Goal: Task Accomplishment & Management: Use online tool/utility

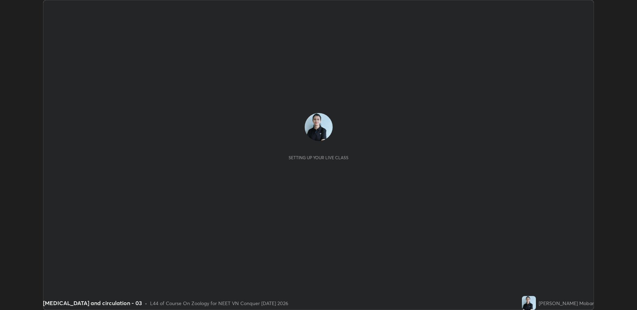
scroll to position [310, 636]
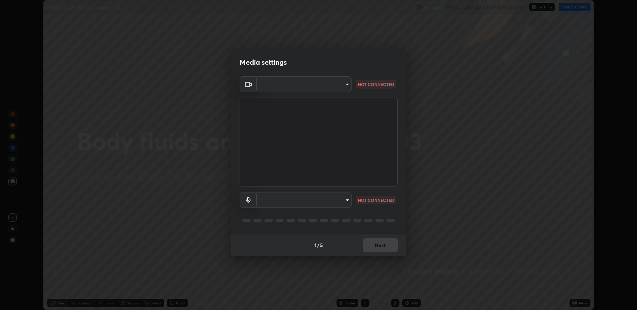
type input "fbf3bf66c54ebdc22d4a916e1eeea5187fc1625fd733ae2b86b360c30985395f"
type input "default"
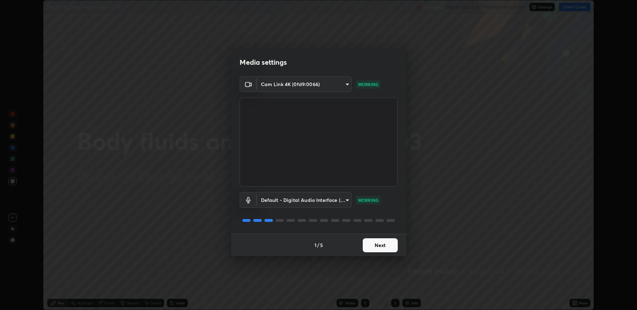
click at [380, 243] on button "Next" at bounding box center [380, 245] width 35 height 14
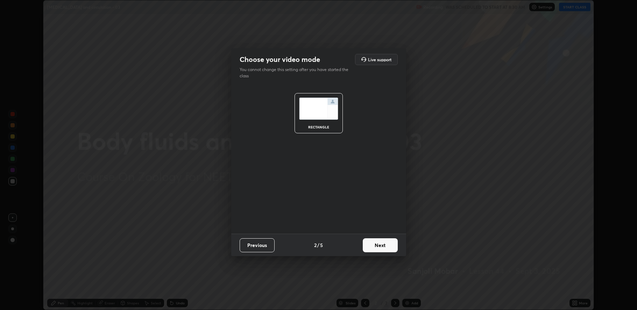
click at [380, 243] on button "Next" at bounding box center [380, 245] width 35 height 14
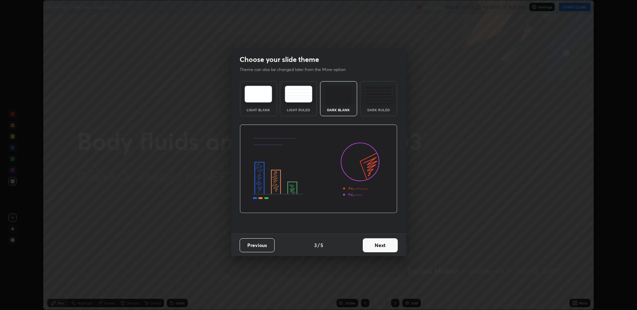
click at [379, 246] on button "Next" at bounding box center [380, 245] width 35 height 14
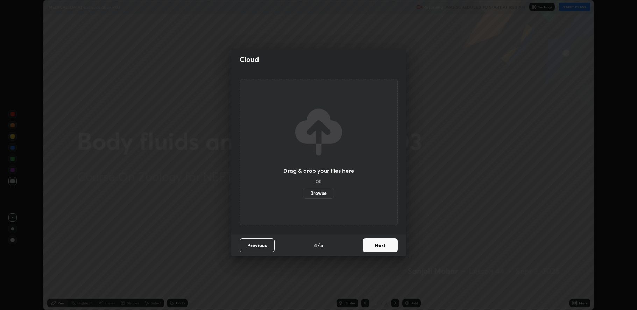
click at [379, 247] on button "Next" at bounding box center [380, 245] width 35 height 14
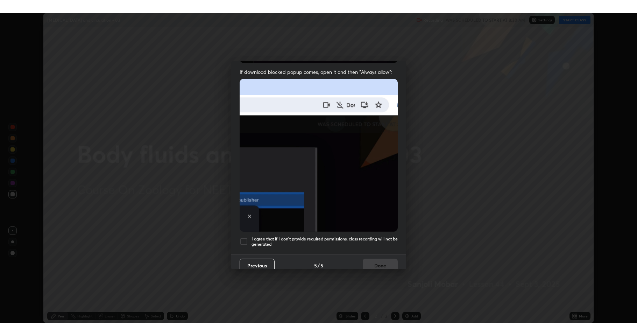
scroll to position [142, 0]
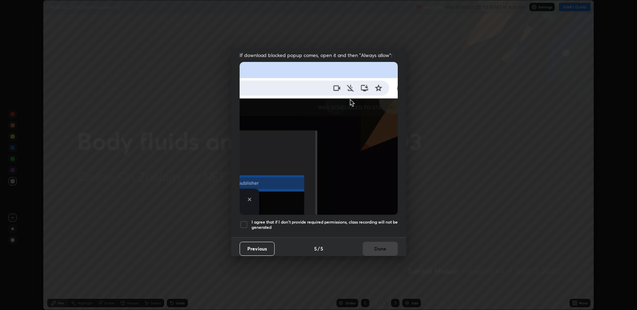
click at [240, 223] on div at bounding box center [244, 224] width 8 height 8
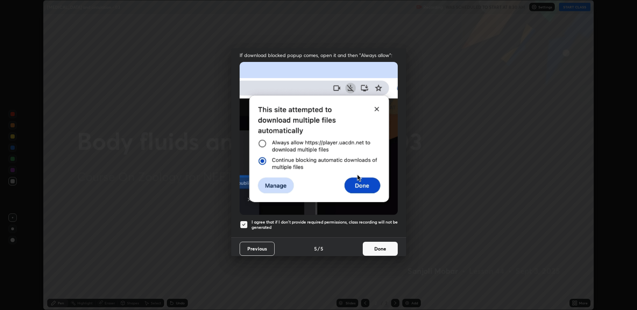
click at [367, 245] on button "Done" at bounding box center [380, 249] width 35 height 14
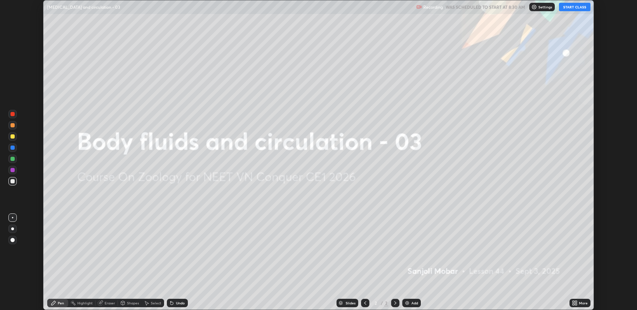
click at [577, 7] on button "START CLASS" at bounding box center [574, 7] width 31 height 8
click at [570, 302] on div "More" at bounding box center [579, 303] width 21 height 8
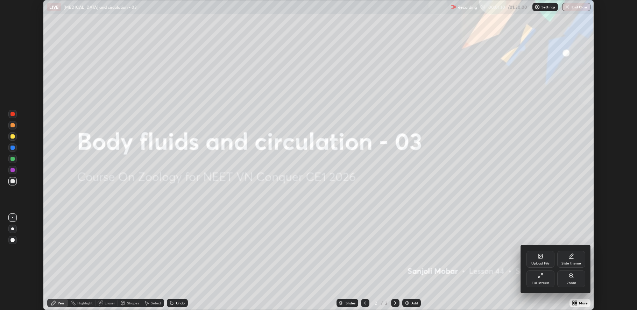
click at [538, 273] on icon at bounding box center [540, 276] width 6 height 6
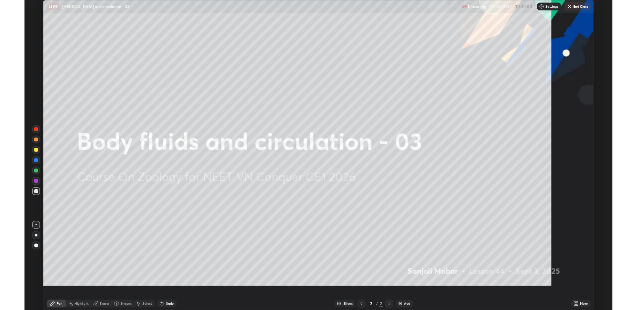
scroll to position [336, 637]
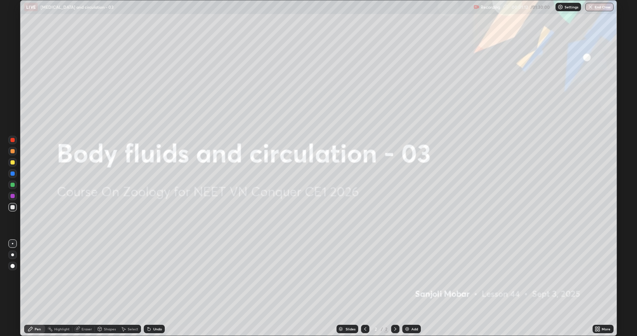
click at [411, 309] on div "Add" at bounding box center [414, 328] width 7 height 3
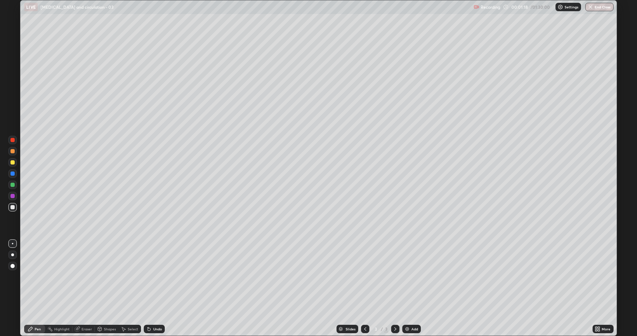
click at [13, 265] on div at bounding box center [12, 266] width 4 height 4
click at [13, 151] on div at bounding box center [12, 151] width 4 height 4
click at [13, 243] on div at bounding box center [12, 243] width 1 height 1
click at [14, 162] on div at bounding box center [12, 162] width 4 height 4
click at [12, 186] on div at bounding box center [12, 185] width 4 height 4
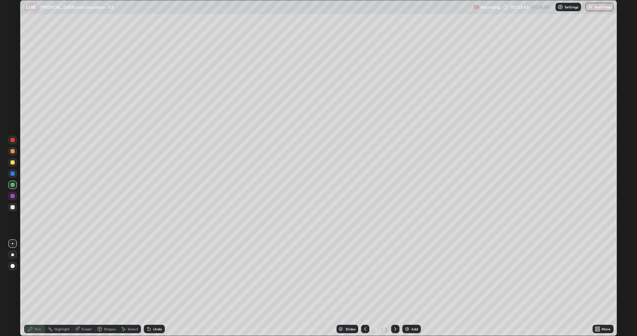
click at [597, 309] on icon at bounding box center [596, 330] width 2 height 2
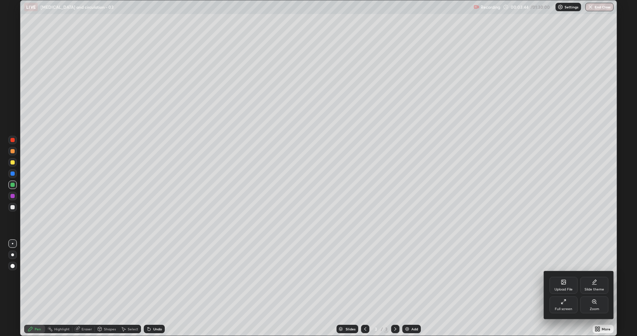
click at [562, 305] on div "Full screen" at bounding box center [563, 304] width 28 height 17
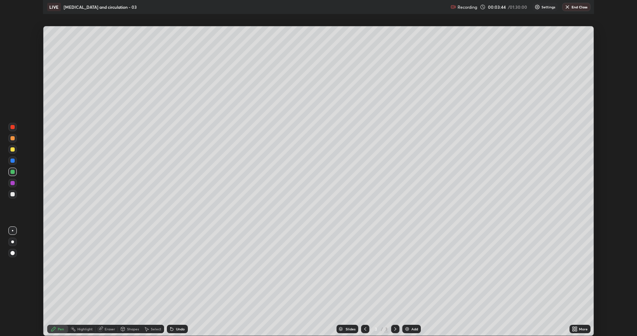
scroll to position [34654, 34327]
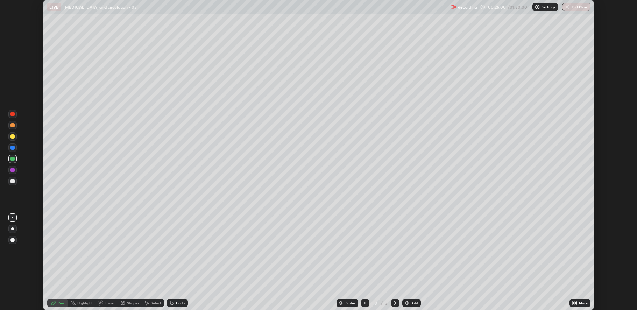
click at [576, 304] on icon at bounding box center [576, 304] width 2 height 2
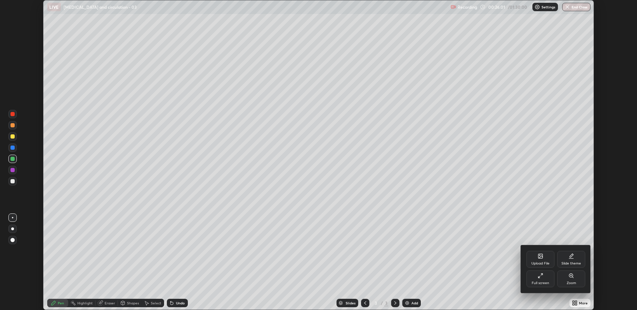
click at [533, 280] on div "Full screen" at bounding box center [540, 278] width 28 height 17
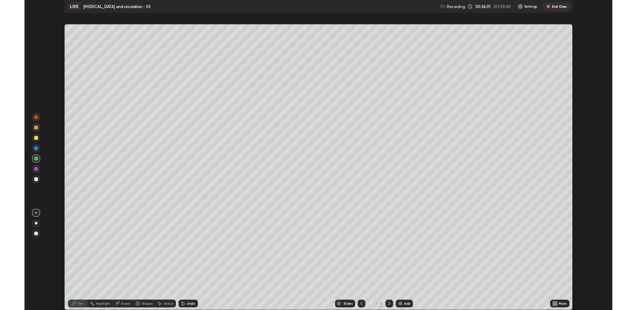
scroll to position [336, 637]
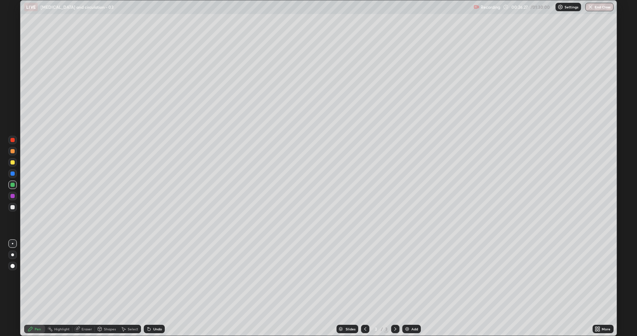
click at [416, 309] on div "Add" at bounding box center [414, 328] width 7 height 3
click at [14, 207] on div at bounding box center [12, 207] width 4 height 4
click at [148, 309] on icon at bounding box center [149, 329] width 3 height 3
click at [152, 309] on div "Undo" at bounding box center [154, 328] width 21 height 8
click at [153, 309] on div "Undo" at bounding box center [157, 328] width 9 height 3
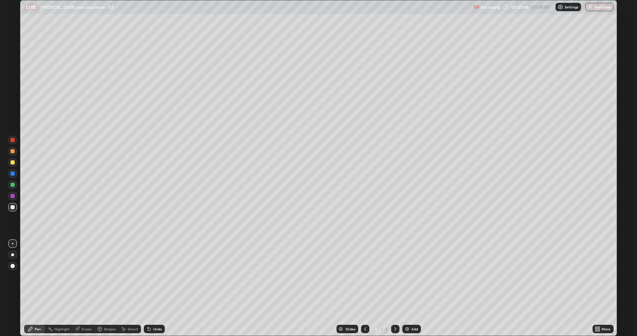
click at [154, 309] on div "Undo" at bounding box center [157, 328] width 9 height 3
click at [153, 309] on div "Undo" at bounding box center [157, 328] width 9 height 3
click at [157, 309] on div "Undo" at bounding box center [154, 328] width 21 height 8
click at [155, 309] on div "Undo" at bounding box center [154, 328] width 21 height 8
click at [157, 309] on div "Undo" at bounding box center [154, 328] width 21 height 8
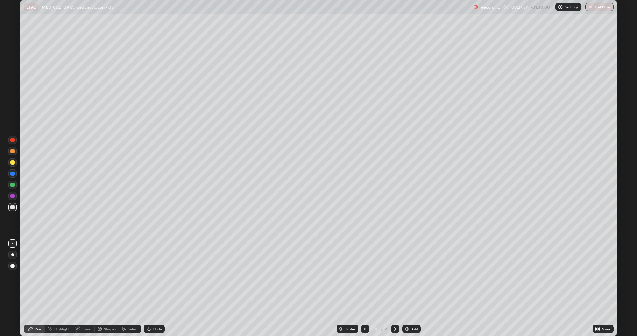
click at [157, 309] on div "Undo" at bounding box center [154, 328] width 21 height 8
click at [160, 309] on div "Undo" at bounding box center [154, 328] width 21 height 8
click at [158, 309] on div "Undo" at bounding box center [157, 328] width 9 height 3
click at [10, 164] on div at bounding box center [12, 162] width 8 height 8
click at [414, 309] on div "Add" at bounding box center [414, 328] width 7 height 3
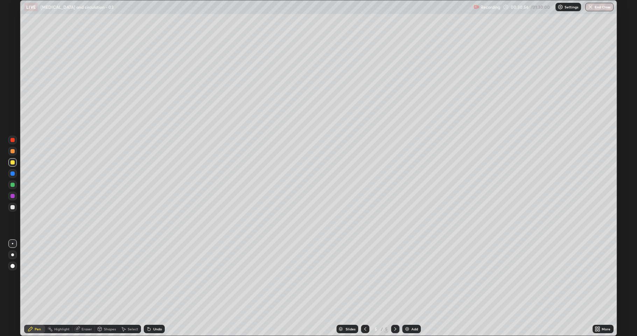
click at [13, 268] on div at bounding box center [12, 266] width 8 height 8
click at [14, 209] on div at bounding box center [12, 207] width 8 height 8
click at [10, 262] on div at bounding box center [12, 266] width 8 height 8
click at [13, 243] on div at bounding box center [12, 243] width 1 height 1
click at [13, 263] on div at bounding box center [12, 266] width 8 height 8
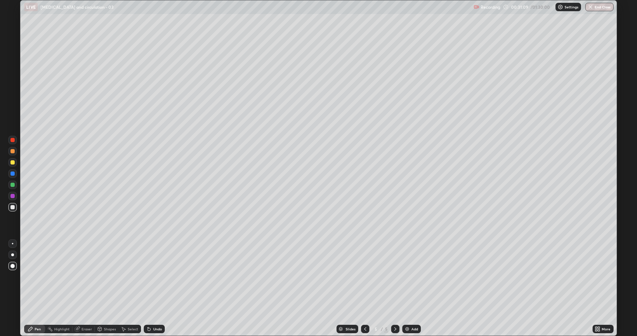
click at [13, 243] on div at bounding box center [12, 243] width 1 height 1
click at [14, 186] on div at bounding box center [12, 185] width 4 height 4
click at [153, 309] on div "Undo" at bounding box center [157, 328] width 9 height 3
click at [153, 309] on div "Undo" at bounding box center [154, 328] width 21 height 8
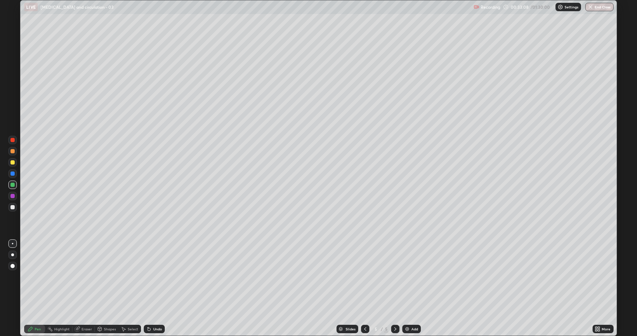
click at [152, 309] on div "Undo" at bounding box center [154, 328] width 21 height 8
click at [153, 309] on div "Undo" at bounding box center [154, 328] width 21 height 8
click at [409, 309] on img at bounding box center [407, 329] width 6 height 6
click at [12, 162] on div at bounding box center [12, 162] width 4 height 4
click at [14, 151] on div at bounding box center [12, 151] width 4 height 4
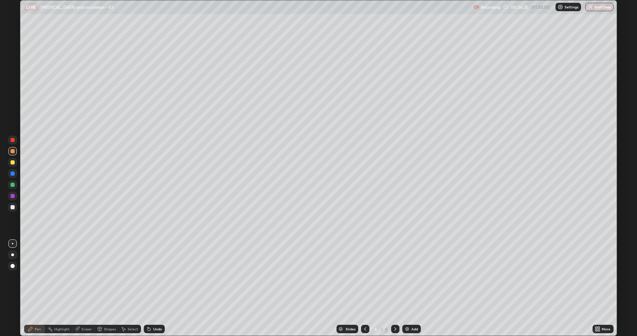
click at [10, 209] on div at bounding box center [12, 207] width 8 height 8
click at [10, 164] on div at bounding box center [12, 162] width 8 height 8
click at [12, 184] on div at bounding box center [12, 185] width 4 height 4
click at [13, 163] on div at bounding box center [12, 162] width 4 height 4
click at [11, 151] on div at bounding box center [12, 151] width 4 height 4
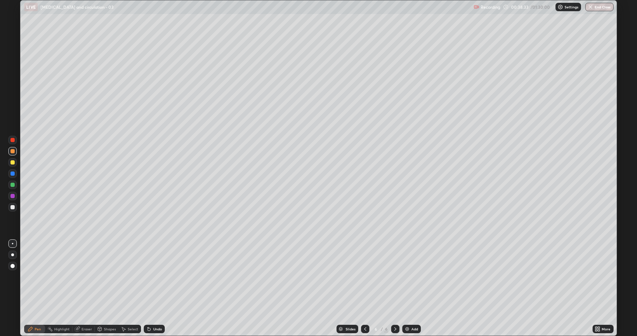
click at [12, 151] on div at bounding box center [12, 151] width 4 height 4
click at [12, 196] on div at bounding box center [12, 196] width 4 height 4
click at [85, 309] on div "Eraser" at bounding box center [86, 328] width 10 height 3
click at [31, 309] on icon at bounding box center [30, 329] width 4 height 4
click at [9, 154] on div at bounding box center [12, 151] width 8 height 8
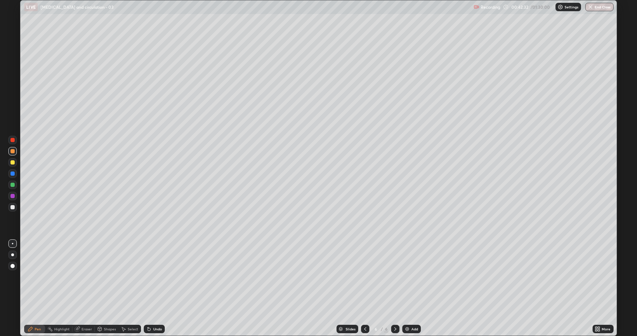
click at [598, 309] on icon at bounding box center [599, 328] width 2 height 2
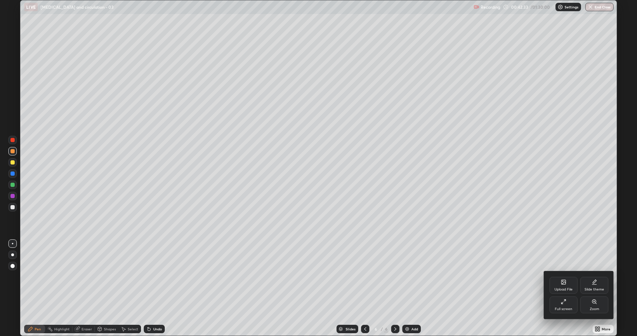
click at [554, 299] on div "Full screen" at bounding box center [563, 304] width 28 height 17
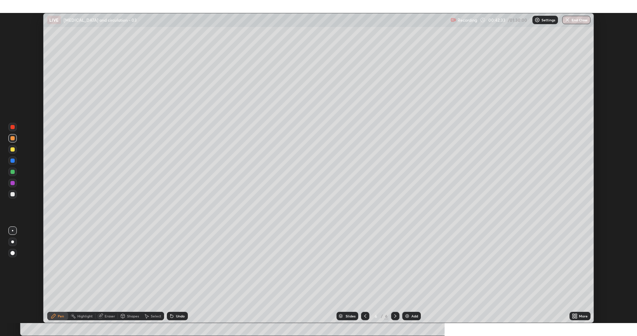
scroll to position [34654, 34327]
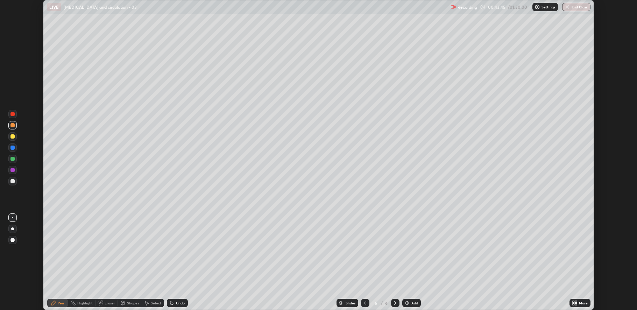
click at [573, 301] on icon at bounding box center [573, 302] width 2 height 2
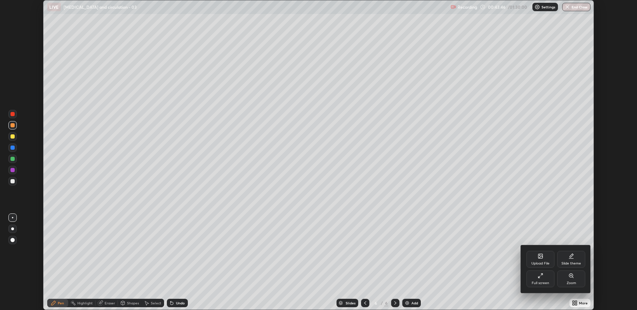
click at [538, 280] on div "Full screen" at bounding box center [540, 278] width 28 height 17
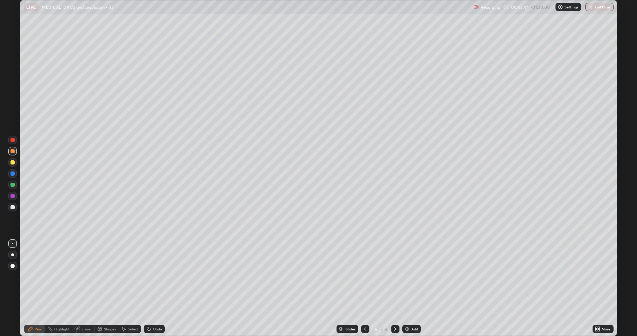
scroll to position [336, 637]
click at [408, 309] on img at bounding box center [407, 329] width 6 height 6
click at [156, 309] on div "Undo" at bounding box center [154, 328] width 21 height 8
click at [153, 309] on div "Undo" at bounding box center [157, 328] width 9 height 3
click at [154, 309] on div "Undo" at bounding box center [154, 328] width 21 height 8
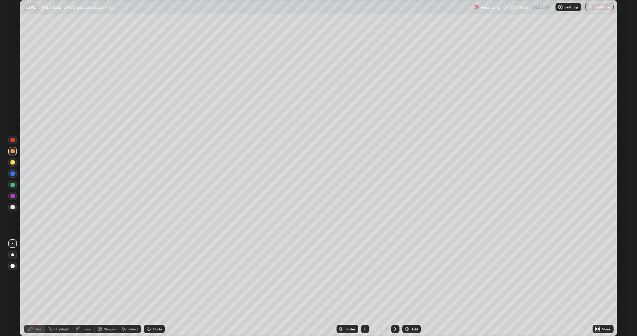
click at [153, 309] on div "Undo" at bounding box center [154, 328] width 21 height 8
click at [14, 143] on div at bounding box center [12, 140] width 8 height 8
click at [13, 206] on div at bounding box center [12, 207] width 4 height 4
click at [10, 138] on div at bounding box center [12, 140] width 8 height 8
click at [12, 164] on div at bounding box center [12, 162] width 4 height 4
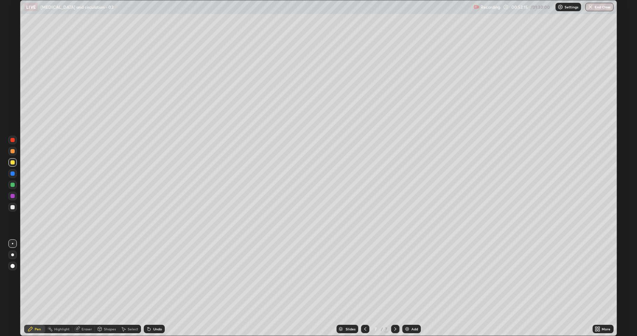
click at [151, 309] on div "Undo" at bounding box center [154, 328] width 21 height 8
click at [153, 309] on div "Undo" at bounding box center [154, 328] width 21 height 8
click at [413, 309] on div "Add" at bounding box center [414, 328] width 7 height 3
click at [11, 140] on div at bounding box center [12, 140] width 4 height 4
click at [14, 150] on div at bounding box center [12, 151] width 4 height 4
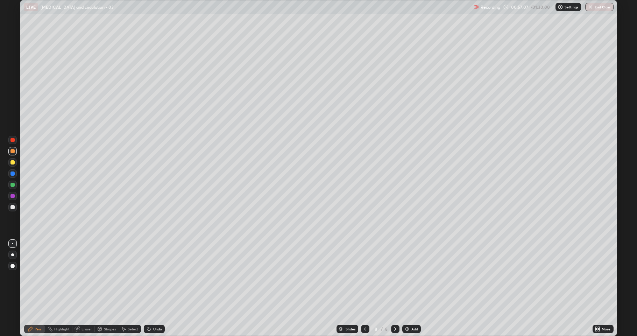
click at [14, 137] on div at bounding box center [12, 140] width 8 height 8
click at [12, 163] on div at bounding box center [12, 162] width 4 height 4
click at [13, 185] on div at bounding box center [12, 185] width 4 height 4
click at [12, 163] on div at bounding box center [12, 162] width 4 height 4
click at [8, 184] on div at bounding box center [12, 184] width 8 height 8
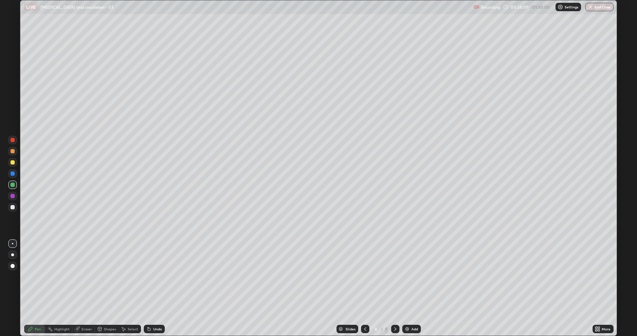
click at [10, 208] on div at bounding box center [12, 207] width 4 height 4
click at [9, 185] on div at bounding box center [12, 184] width 8 height 8
click at [13, 207] on div at bounding box center [12, 207] width 4 height 4
click at [12, 185] on div at bounding box center [12, 185] width 4 height 4
click at [13, 207] on div at bounding box center [12, 207] width 4 height 4
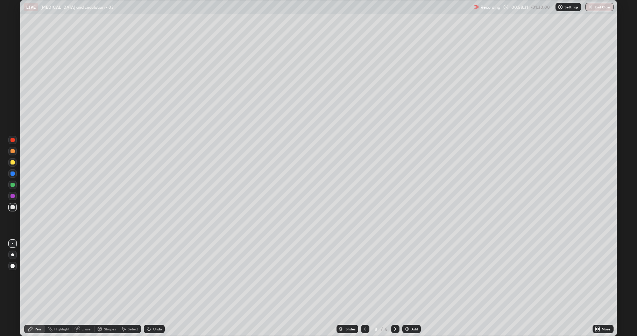
click at [12, 186] on div at bounding box center [12, 185] width 4 height 4
click at [11, 161] on div at bounding box center [12, 162] width 4 height 4
click at [12, 206] on div at bounding box center [12, 207] width 4 height 4
click at [84, 309] on div "Eraser" at bounding box center [86, 328] width 10 height 3
click at [37, 309] on div "Pen" at bounding box center [38, 328] width 6 height 3
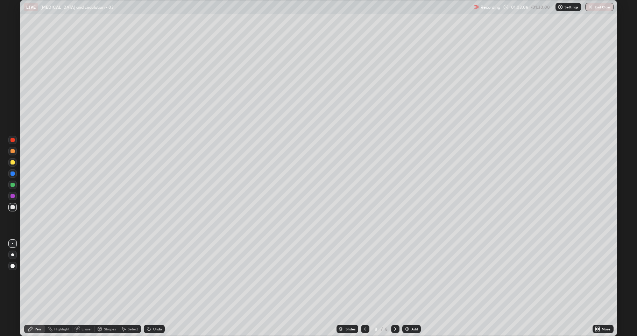
click at [8, 164] on div at bounding box center [12, 162] width 11 height 11
click at [7, 149] on div at bounding box center [12, 150] width 11 height 11
click at [414, 309] on div "Add" at bounding box center [414, 328] width 7 height 3
click at [12, 185] on div at bounding box center [12, 185] width 4 height 4
click at [107, 309] on div "Shapes" at bounding box center [110, 328] width 12 height 3
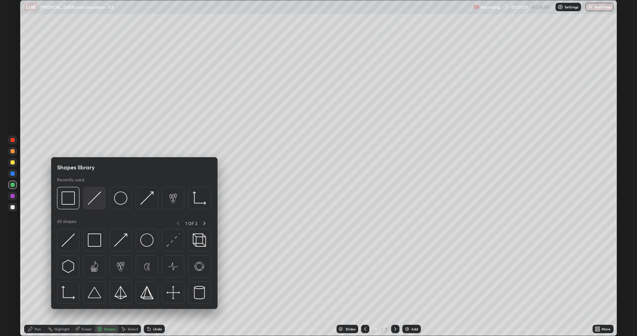
click at [95, 197] on img at bounding box center [94, 197] width 13 height 13
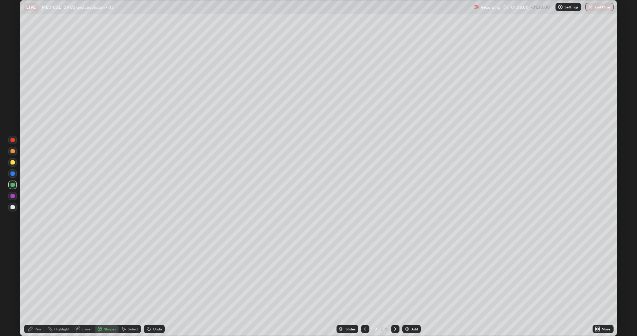
click at [12, 208] on div at bounding box center [12, 207] width 4 height 4
click at [153, 309] on div "Undo" at bounding box center [154, 328] width 21 height 8
click at [159, 309] on div "Undo" at bounding box center [157, 328] width 9 height 3
click at [100, 309] on icon at bounding box center [100, 329] width 0 height 2
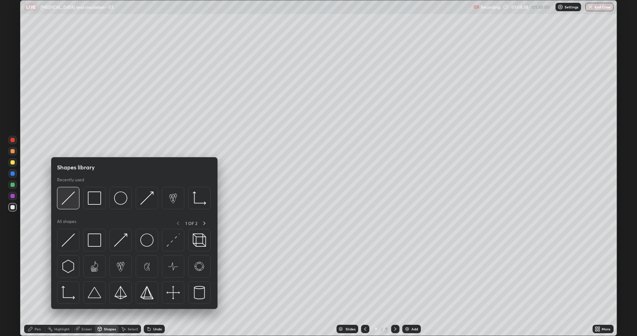
click at [68, 198] on img at bounding box center [68, 197] width 13 height 13
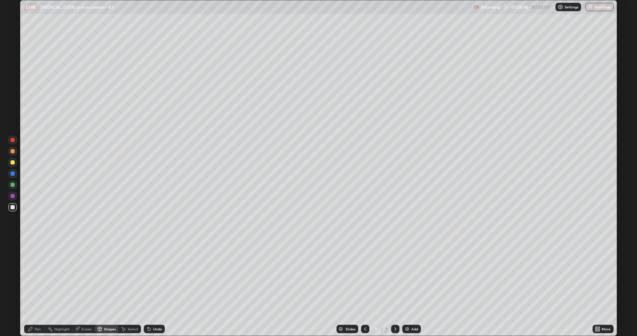
click at [11, 185] on div at bounding box center [12, 185] width 4 height 4
click at [37, 309] on div "Pen" at bounding box center [38, 328] width 6 height 3
click at [13, 162] on div at bounding box center [12, 162] width 4 height 4
click at [79, 309] on icon at bounding box center [77, 329] width 5 height 5
click at [13, 309] on span "Erase all" at bounding box center [13, 316] width 8 height 4
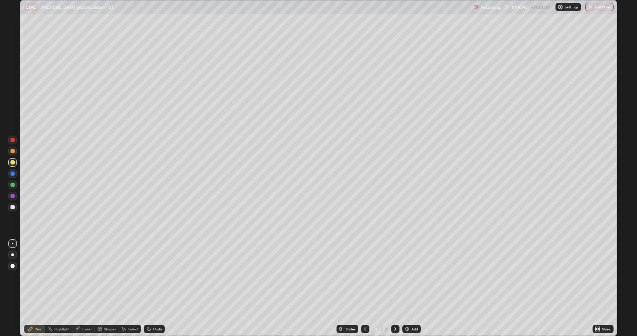
click at [85, 309] on div "Eraser" at bounding box center [86, 328] width 10 height 3
click at [14, 291] on icon at bounding box center [13, 292] width 4 height 3
click at [364, 309] on icon at bounding box center [365, 329] width 6 height 6
click at [394, 309] on icon at bounding box center [395, 328] width 2 height 3
click at [36, 309] on div "Pen" at bounding box center [38, 328] width 6 height 3
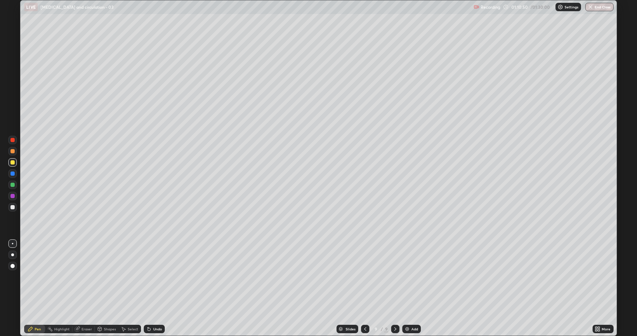
click at [13, 186] on div at bounding box center [12, 185] width 4 height 4
click at [82, 309] on div "Eraser" at bounding box center [83, 328] width 22 height 8
click at [104, 309] on div "Shapes" at bounding box center [110, 328] width 12 height 3
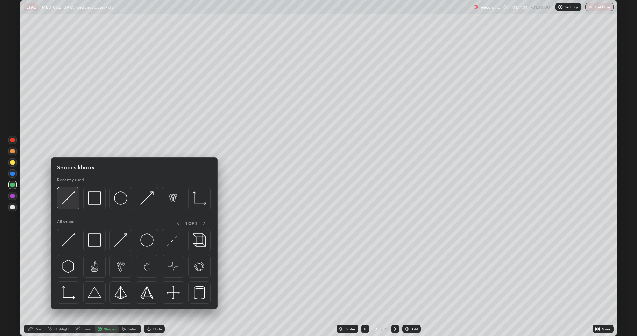
click at [72, 198] on img at bounding box center [68, 197] width 13 height 13
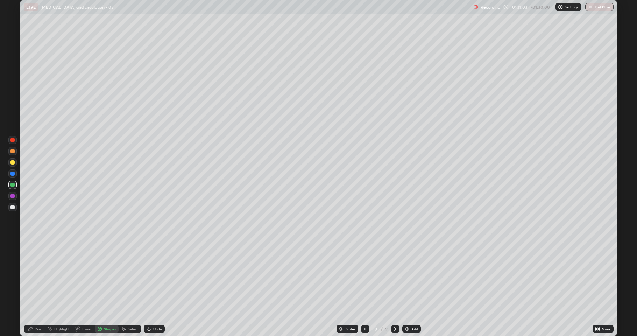
click at [12, 210] on div at bounding box center [12, 207] width 8 height 8
click at [12, 185] on div at bounding box center [12, 185] width 4 height 4
click at [35, 309] on div "Pen" at bounding box center [38, 328] width 6 height 3
click at [154, 309] on div "Undo" at bounding box center [157, 328] width 9 height 3
click at [104, 309] on div "Shapes" at bounding box center [110, 328] width 12 height 3
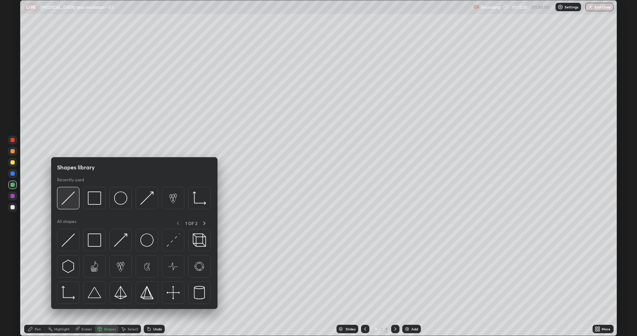
click at [67, 200] on img at bounding box center [68, 197] width 13 height 13
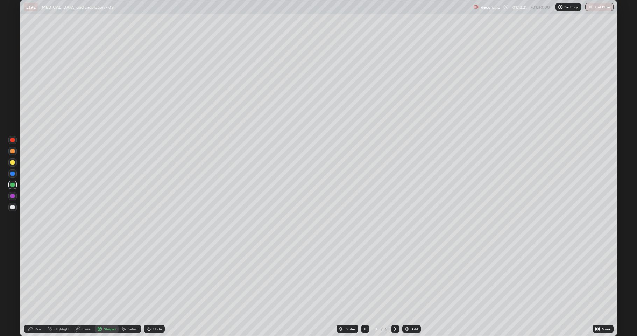
click at [13, 208] on div at bounding box center [12, 207] width 4 height 4
click at [9, 162] on div at bounding box center [12, 162] width 8 height 8
click at [32, 309] on icon at bounding box center [31, 329] width 6 height 6
click at [13, 210] on div at bounding box center [12, 207] width 8 height 8
click at [158, 309] on div "Undo" at bounding box center [157, 328] width 9 height 3
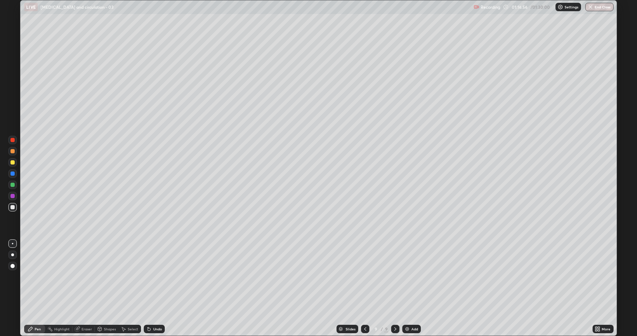
click at [157, 309] on div "Undo" at bounding box center [157, 328] width 9 height 3
click at [158, 309] on div "Undo" at bounding box center [154, 328] width 21 height 8
click at [153, 309] on div "Undo" at bounding box center [153, 329] width 24 height 14
click at [154, 309] on div "Undo" at bounding box center [153, 329] width 24 height 14
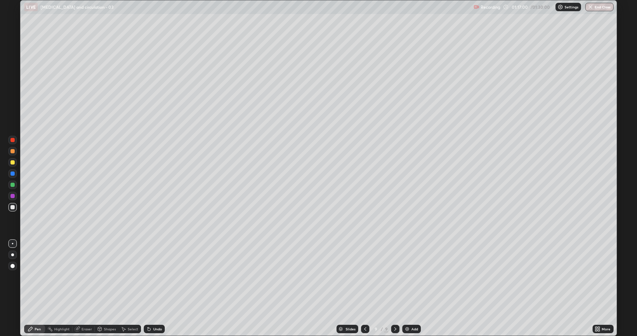
click at [156, 309] on div "Undo" at bounding box center [157, 328] width 9 height 3
click at [12, 185] on div at bounding box center [12, 185] width 4 height 4
click at [12, 151] on div at bounding box center [12, 151] width 4 height 4
click at [153, 309] on div "Undo" at bounding box center [157, 328] width 9 height 3
click at [11, 206] on div at bounding box center [12, 207] width 4 height 4
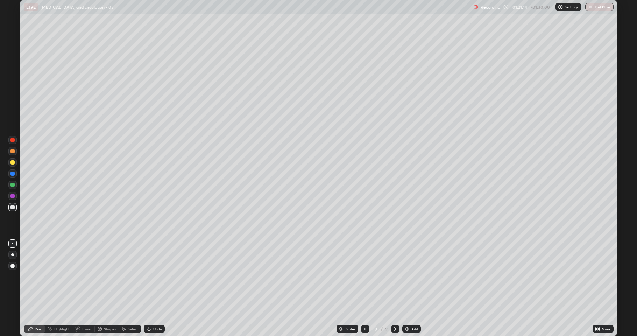
click at [153, 309] on div "Undo" at bounding box center [157, 328] width 9 height 3
click at [151, 309] on div "Undo" at bounding box center [154, 328] width 21 height 8
click at [148, 309] on icon at bounding box center [148, 327] width 1 height 1
click at [150, 309] on div "Undo" at bounding box center [154, 328] width 21 height 8
click at [148, 309] on icon at bounding box center [148, 327] width 1 height 1
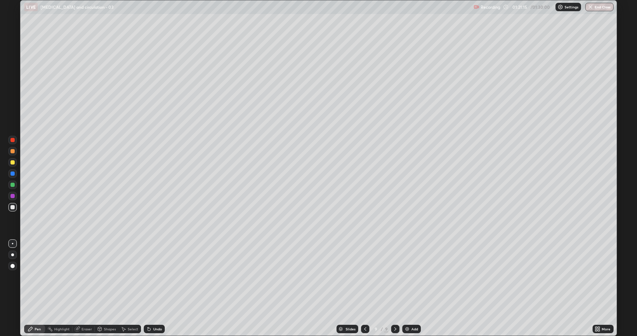
click at [148, 309] on icon at bounding box center [148, 327] width 1 height 1
click at [147, 309] on icon at bounding box center [149, 329] width 6 height 6
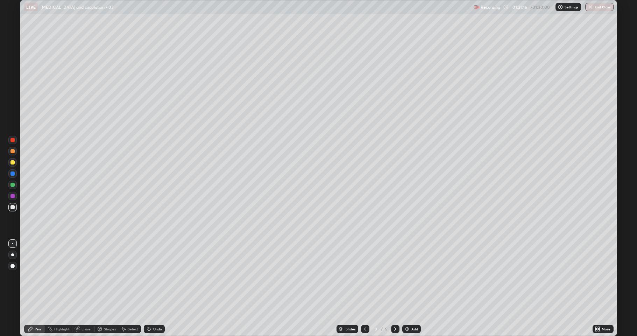
click at [147, 309] on icon at bounding box center [149, 329] width 6 height 6
click at [148, 309] on icon at bounding box center [148, 327] width 1 height 1
click at [151, 309] on div "Undo" at bounding box center [154, 328] width 21 height 8
click at [83, 309] on div "Eraser" at bounding box center [86, 328] width 10 height 3
click at [32, 309] on icon at bounding box center [31, 329] width 6 height 6
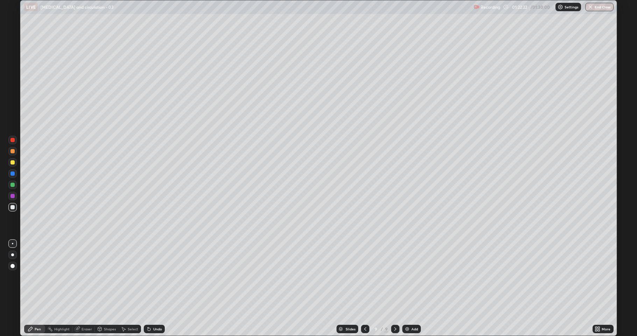
click at [10, 194] on div at bounding box center [12, 196] width 4 height 4
click at [11, 208] on div at bounding box center [12, 207] width 4 height 4
click at [600, 9] on button "End Class" at bounding box center [600, 7] width 28 height 8
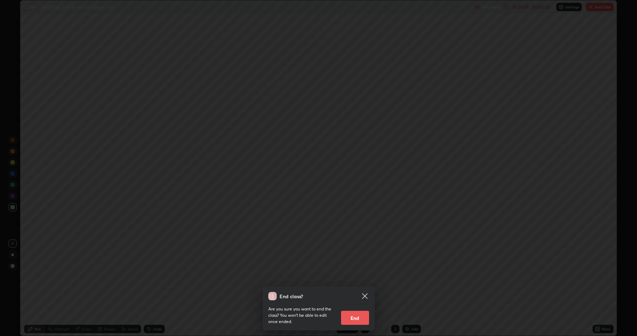
click at [357, 309] on button "End" at bounding box center [355, 317] width 28 height 14
